Goal: Check status: Check status

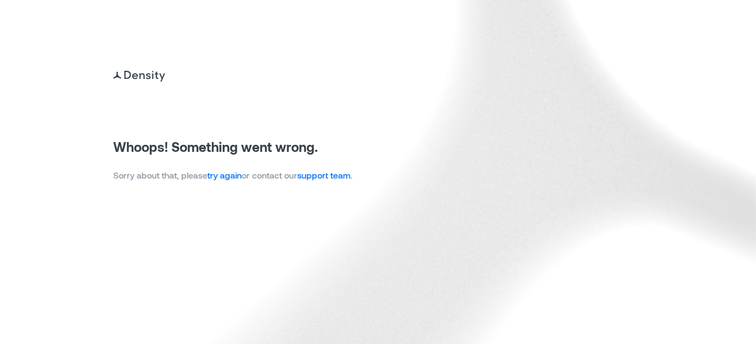
click at [228, 176] on link "try again" at bounding box center [224, 175] width 34 height 10
